Goal: Task Accomplishment & Management: Complete application form

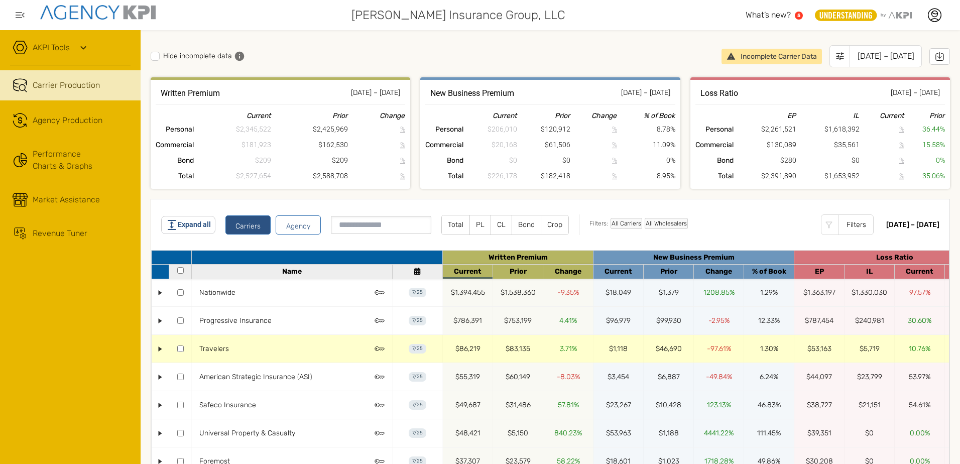
scroll to position [100, 0]
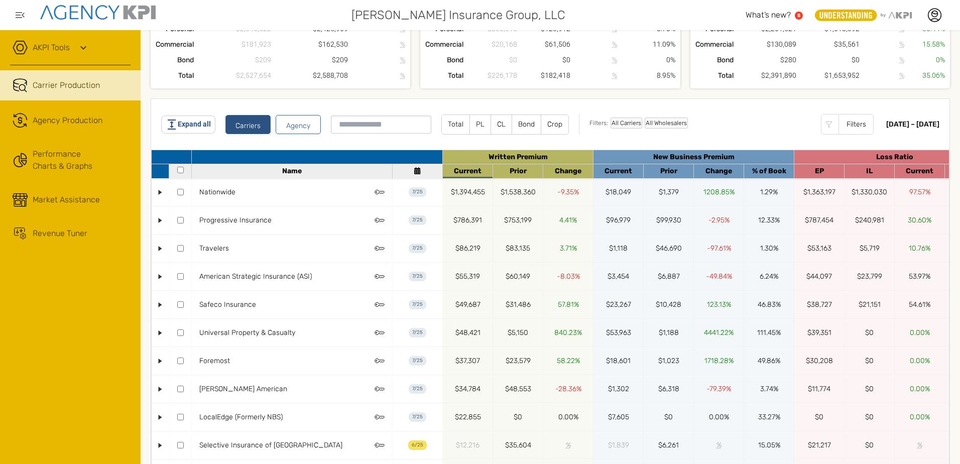
click at [502, 124] on label "CL" at bounding box center [501, 124] width 21 height 19
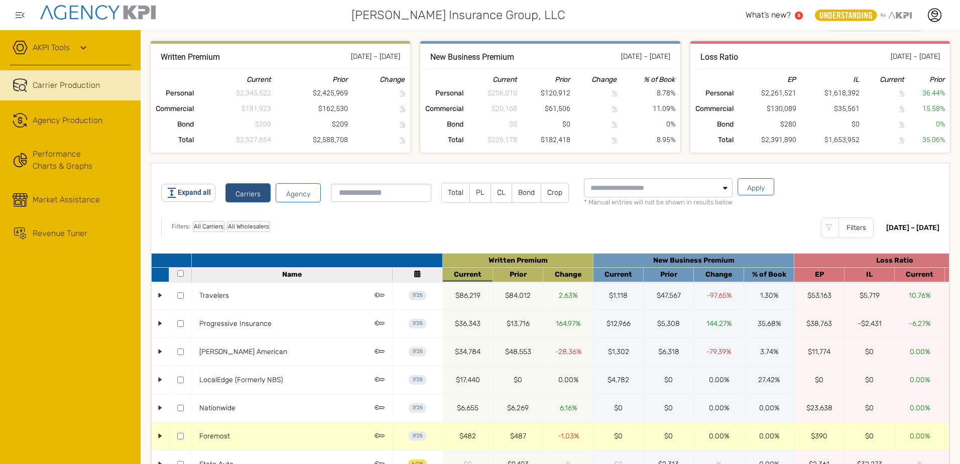
scroll to position [0, 0]
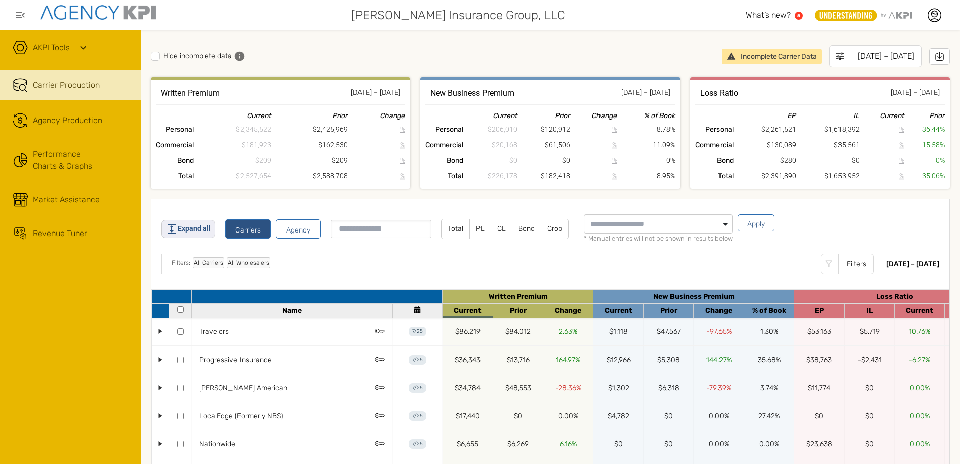
click at [202, 231] on span "Expand all" at bounding box center [194, 228] width 33 height 11
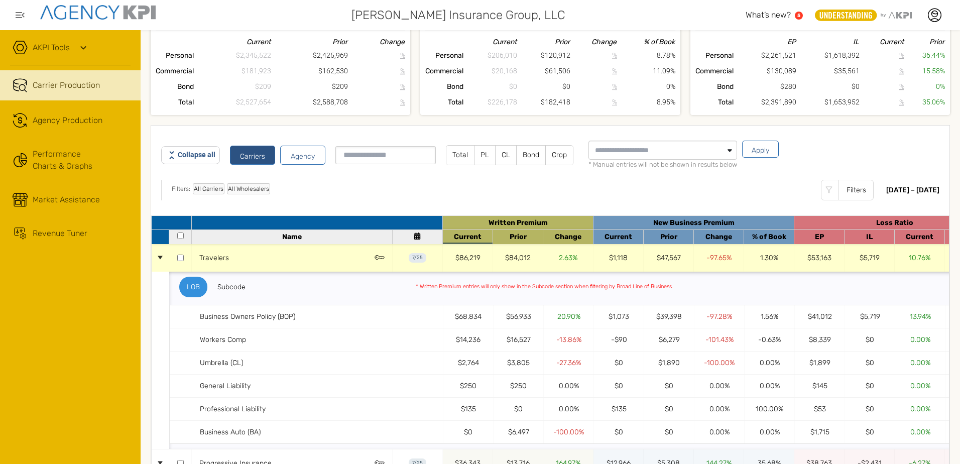
scroll to position [151, 0]
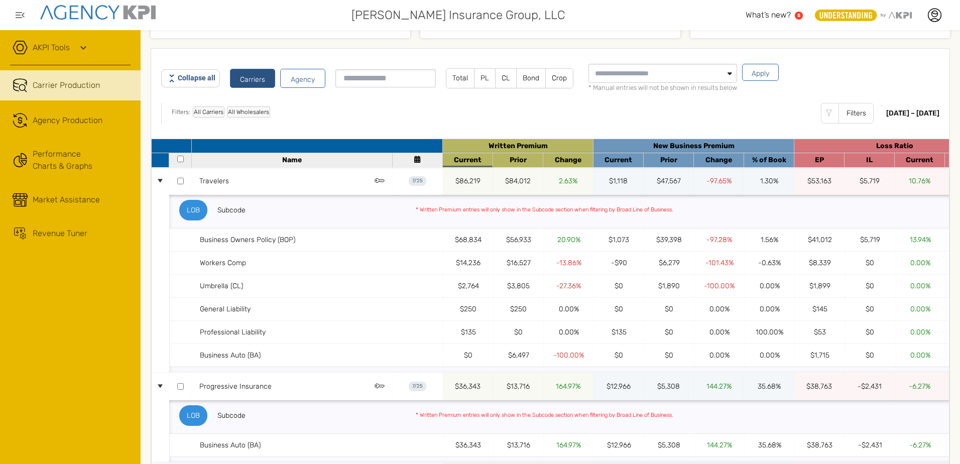
click at [202, 84] on button "Collapse all" at bounding box center [190, 78] width 59 height 18
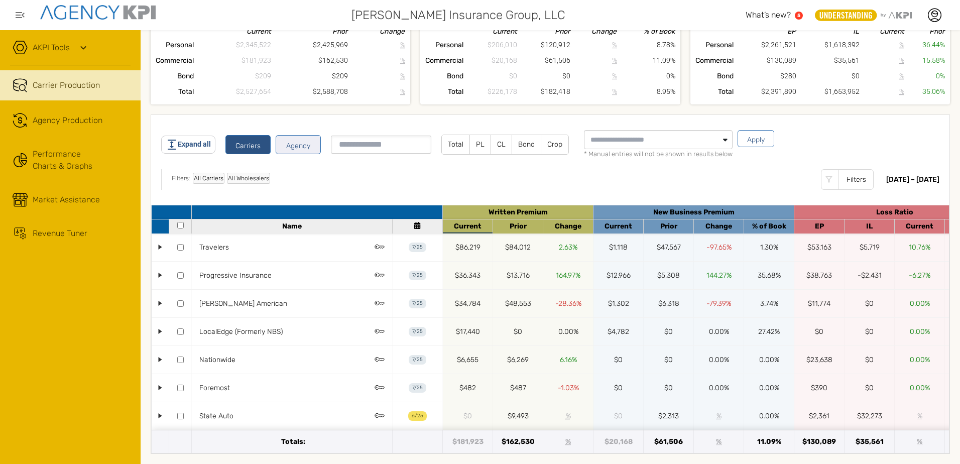
scroll to position [92, 0]
click at [661, 133] on input "Selected items" at bounding box center [628, 140] width 89 height 18
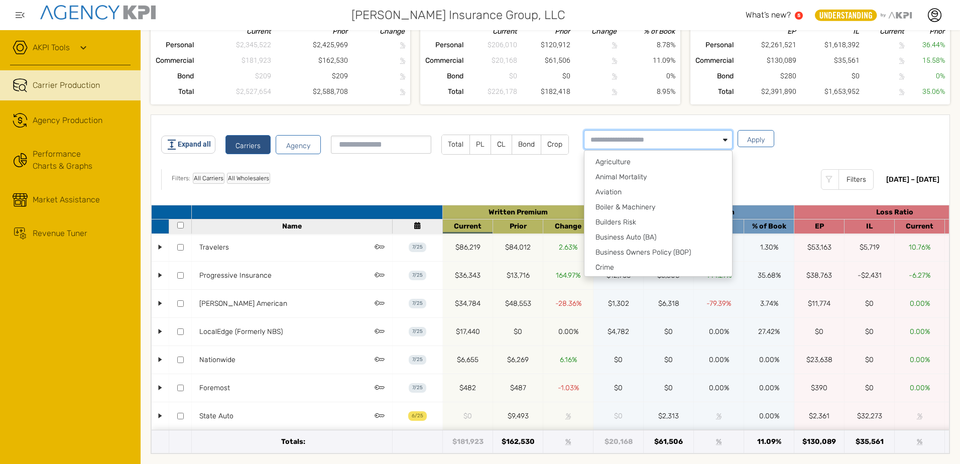
click at [661, 133] on input "Selected items" at bounding box center [628, 140] width 89 height 18
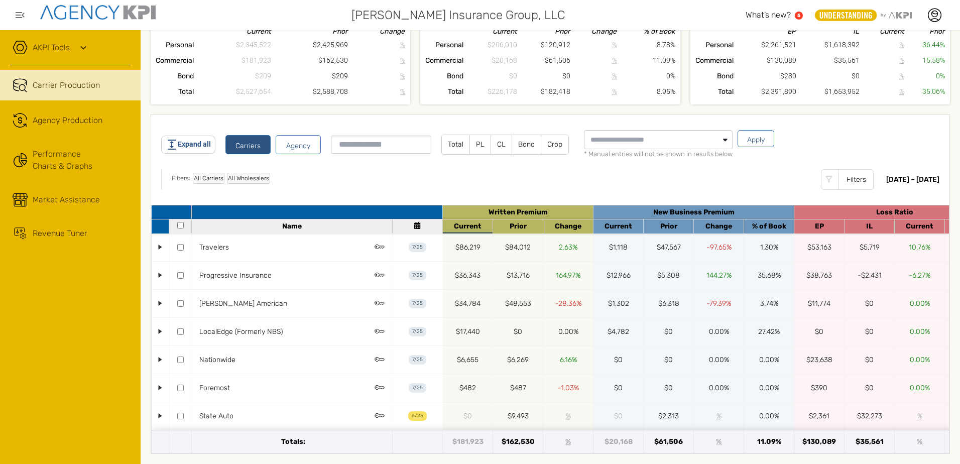
click at [365, 179] on div "Filters: All Carriers All Wholesalers Filters" at bounding box center [518, 179] width 715 height 21
click at [71, 117] on div "Agency Production" at bounding box center [68, 120] width 70 height 12
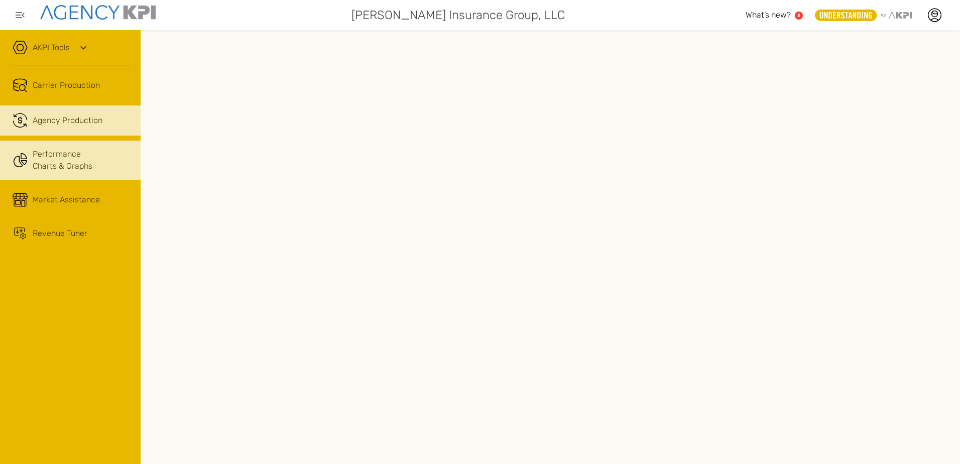
click at [55, 158] on link "Performance Charts & Graphs" at bounding box center [70, 160] width 141 height 39
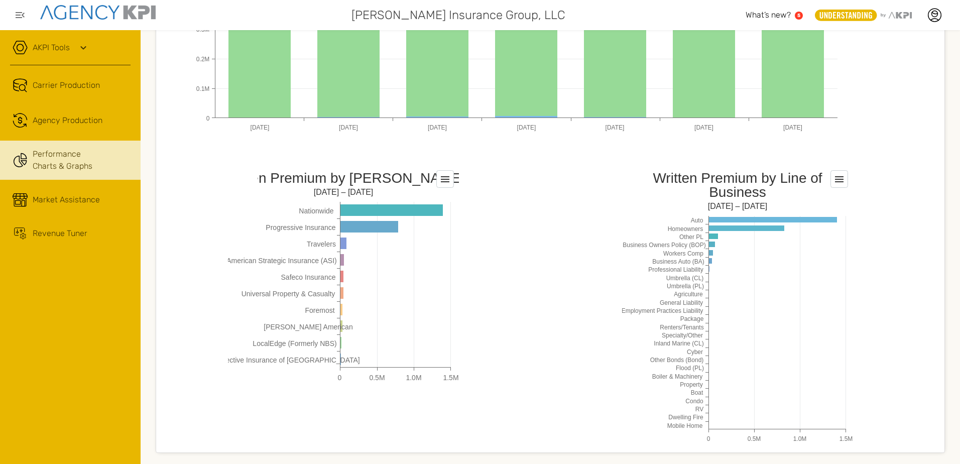
scroll to position [758, 0]
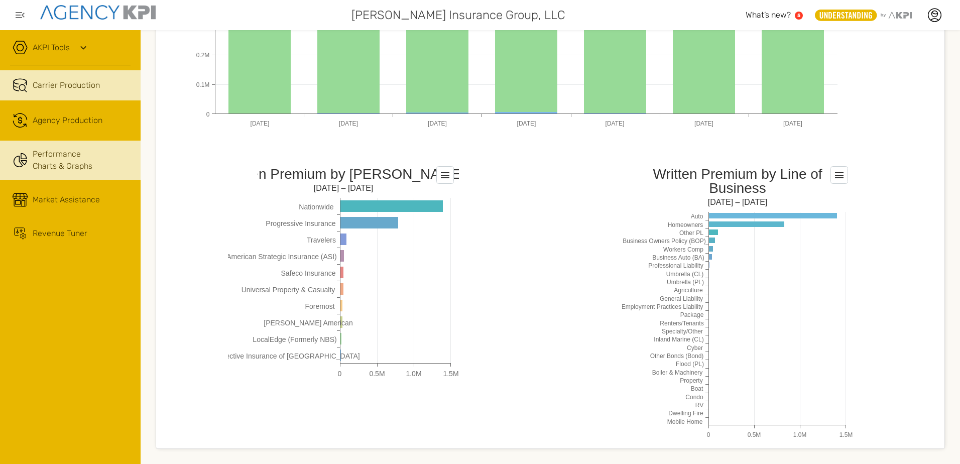
drag, startPoint x: 63, startPoint y: 82, endPoint x: 62, endPoint y: 88, distance: 6.1
click at [63, 82] on link "Carrier Production" at bounding box center [70, 85] width 141 height 30
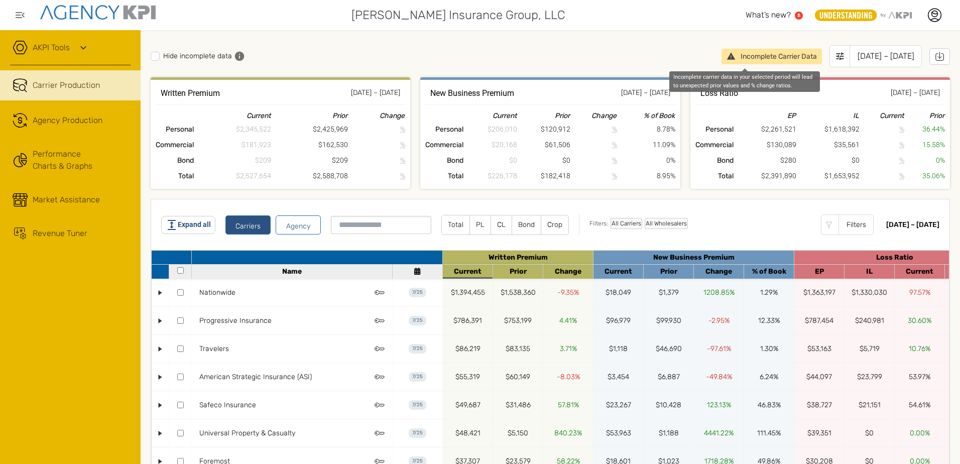
click at [729, 56] on div "Incomplete Carrier Data" at bounding box center [771, 57] width 100 height 16
click at [754, 62] on div "Incomplete Carrier Data" at bounding box center [771, 57] width 100 height 16
click at [629, 64] on div "Hide incomplete data Incomplete Carrier Data Jan 2025 – Jul 2025" at bounding box center [550, 58] width 799 height 37
click at [734, 227] on div "Filters: All Carriers All Wholesalers Filters" at bounding box center [727, 224] width 297 height 21
click at [289, 42] on div "Hide incomplete data Incomplete Carrier Data Jan 2025 – Jul 2025" at bounding box center [550, 58] width 799 height 37
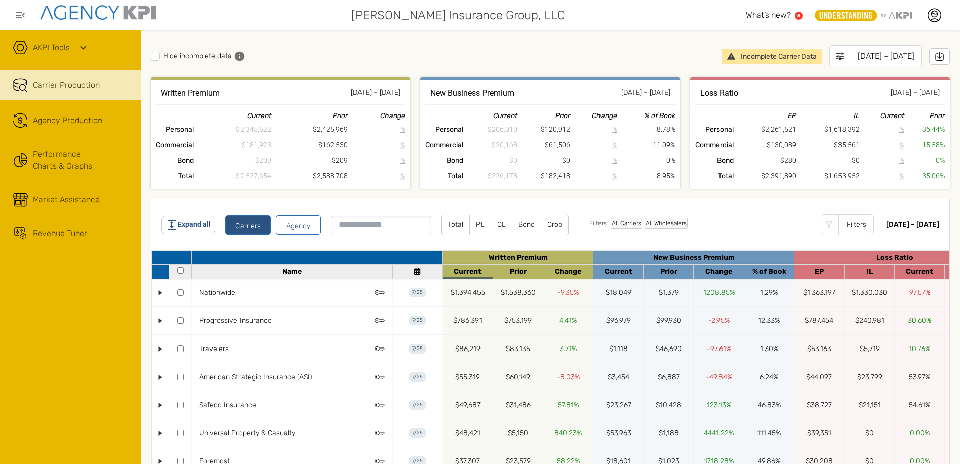
click at [443, 45] on div "Hide incomplete data Incomplete Carrier Data Jan 2025 – Jul 2025" at bounding box center [550, 58] width 799 height 37
click at [73, 47] on div "AKPI Tools" at bounding box center [70, 52] width 120 height 25
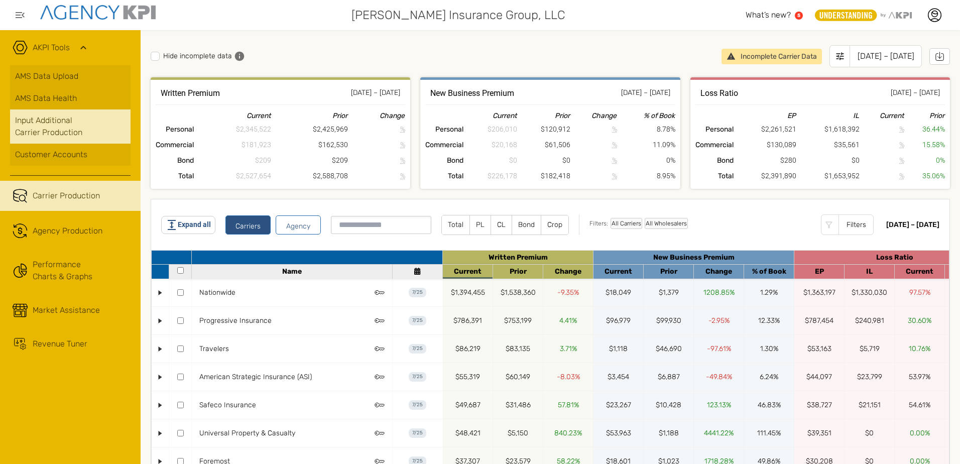
click at [50, 128] on link "Input Additional Carrier Production" at bounding box center [70, 126] width 120 height 34
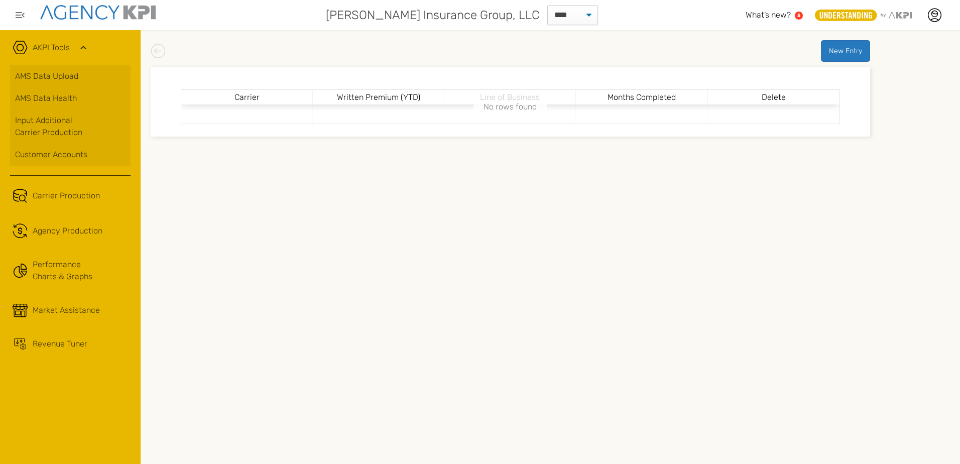
click at [847, 53] on button "New Entry" at bounding box center [845, 51] width 49 height 22
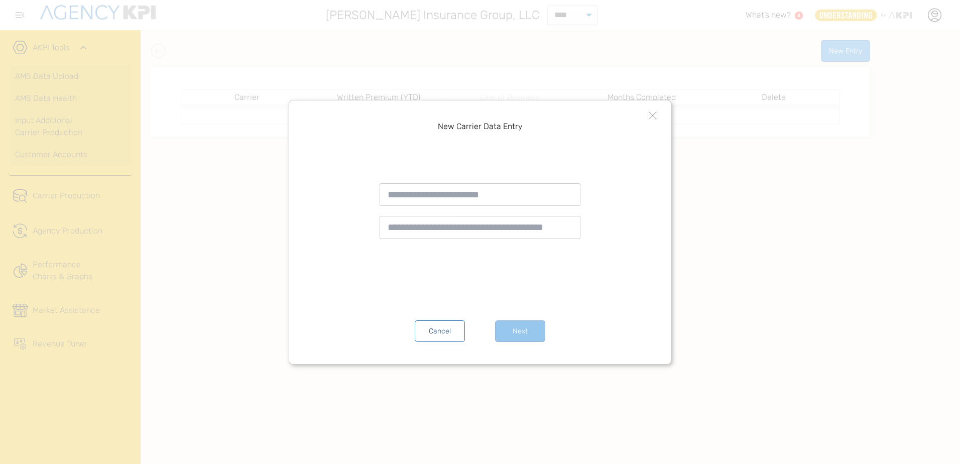
click at [445, 199] on input "text" at bounding box center [479, 194] width 201 height 23
click at [426, 217] on li "Auto-Owners" at bounding box center [480, 216] width 200 height 22
type input "**********"
click at [458, 230] on input "text" at bounding box center [479, 227] width 201 height 23
click at [440, 336] on button "Cancel" at bounding box center [440, 331] width 50 height 22
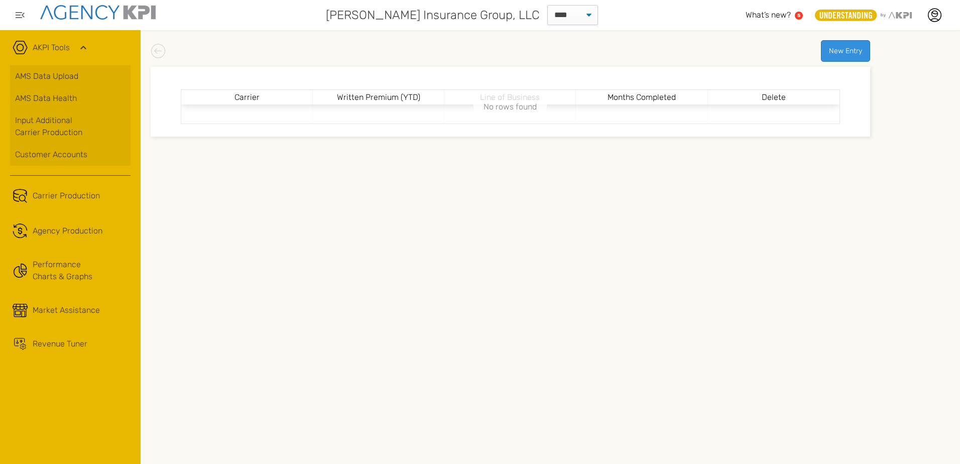
click at [413, 286] on div "New Entry Carrier Written Premium (YTD) Line of Business Months Completed Delet…" at bounding box center [550, 247] width 819 height 434
click at [228, 113] on div at bounding box center [247, 113] width 132 height 19
click at [57, 128] on link "Input Additional Carrier Production" at bounding box center [70, 126] width 120 height 34
click at [298, 38] on div "New Entry Carrier Written Premium (YTD) Line of Business Months Completed Delet…" at bounding box center [550, 247] width 819 height 434
click at [745, 52] on div "New Entry" at bounding box center [510, 51] width 719 height 22
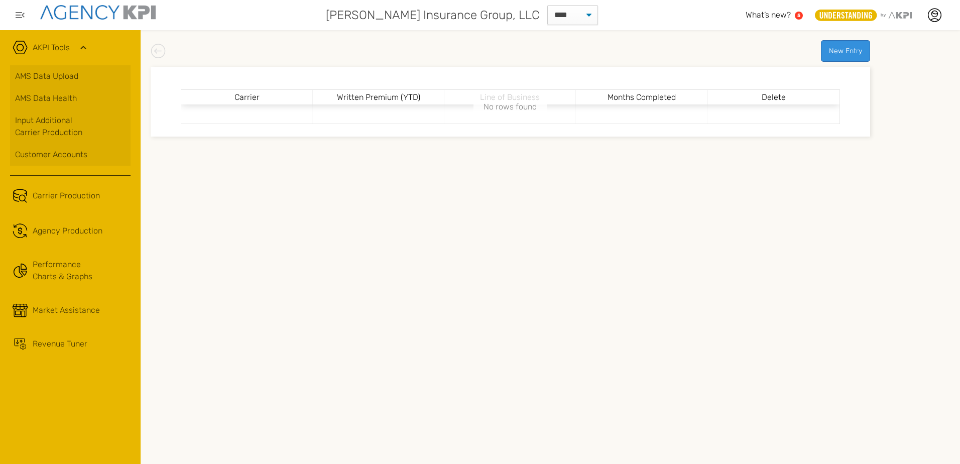
click at [332, 61] on div "New Entry" at bounding box center [510, 51] width 719 height 22
click at [547, 13] on select "**** **** ****" at bounding box center [572, 15] width 51 height 20
click at [547, 14] on select "**** **** ****" at bounding box center [572, 15] width 51 height 20
drag, startPoint x: 438, startPoint y: 45, endPoint x: 220, endPoint y: 67, distance: 219.0
click at [431, 47] on div "New Entry" at bounding box center [510, 51] width 719 height 22
